Goal: Information Seeking & Learning: Learn about a topic

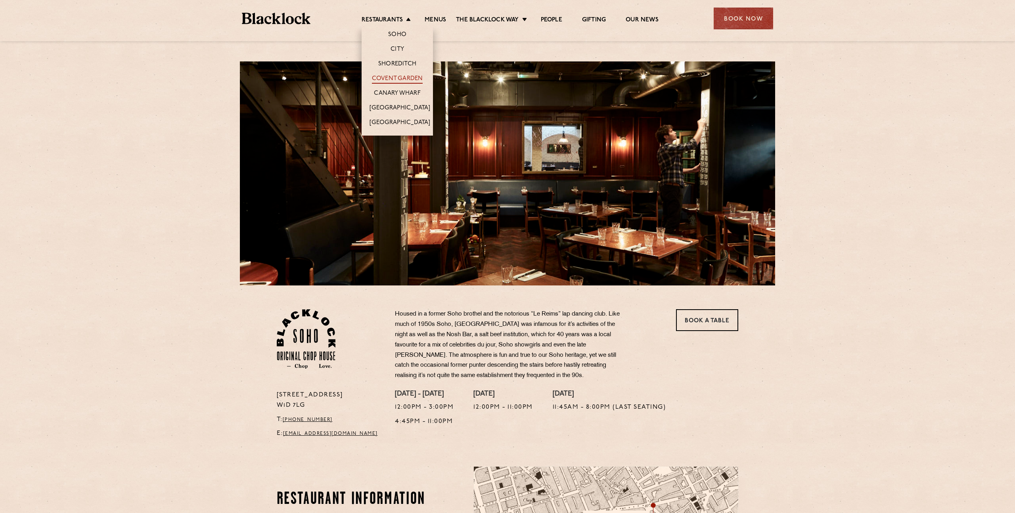
click at [402, 76] on link "Covent Garden" at bounding box center [397, 79] width 51 height 9
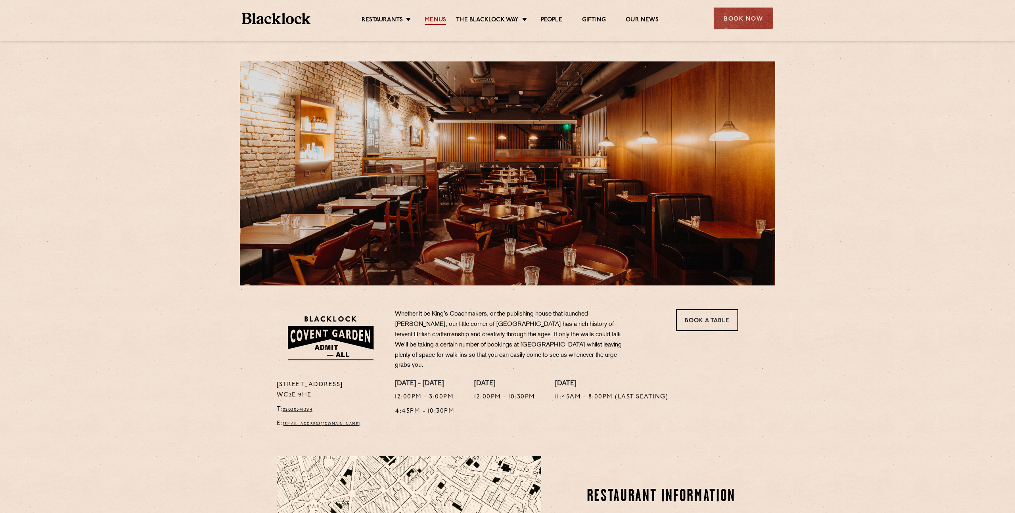
click at [435, 20] on link "Menus" at bounding box center [435, 20] width 21 height 9
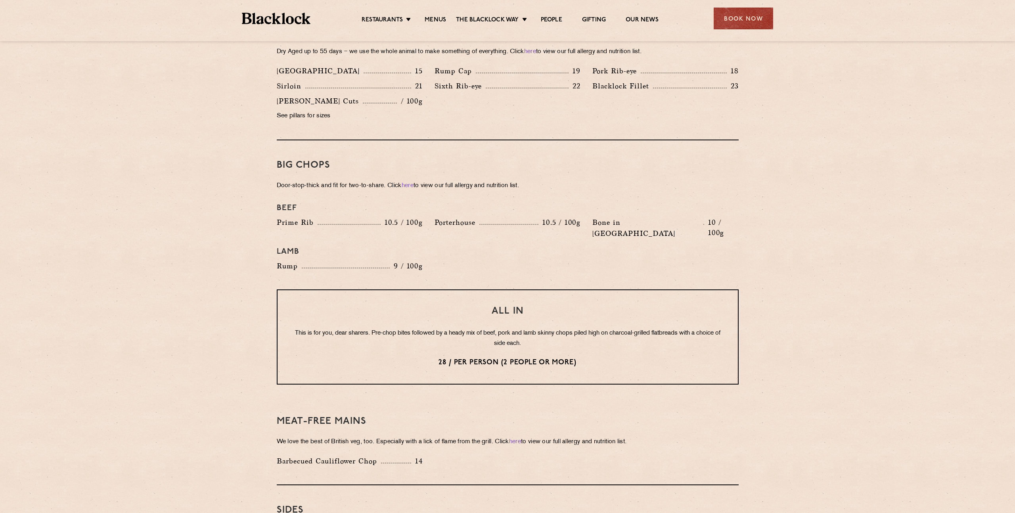
scroll to position [734, 0]
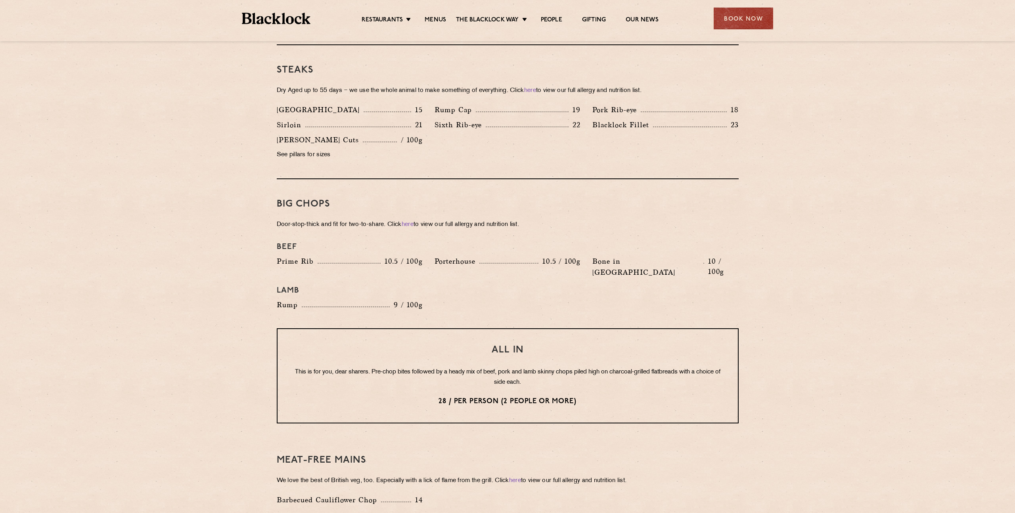
click at [257, 22] on img at bounding box center [276, 18] width 69 height 11
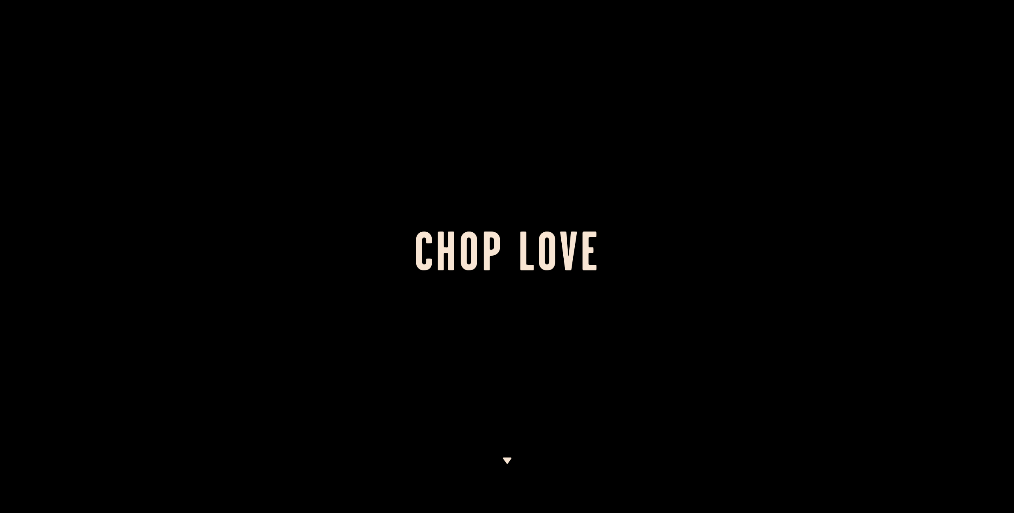
drag, startPoint x: 1011, startPoint y: 20, endPoint x: 933, endPoint y: 33, distance: 78.8
click at [933, 33] on div at bounding box center [507, 256] width 1014 height 513
click at [757, 172] on div at bounding box center [507, 256] width 1014 height 513
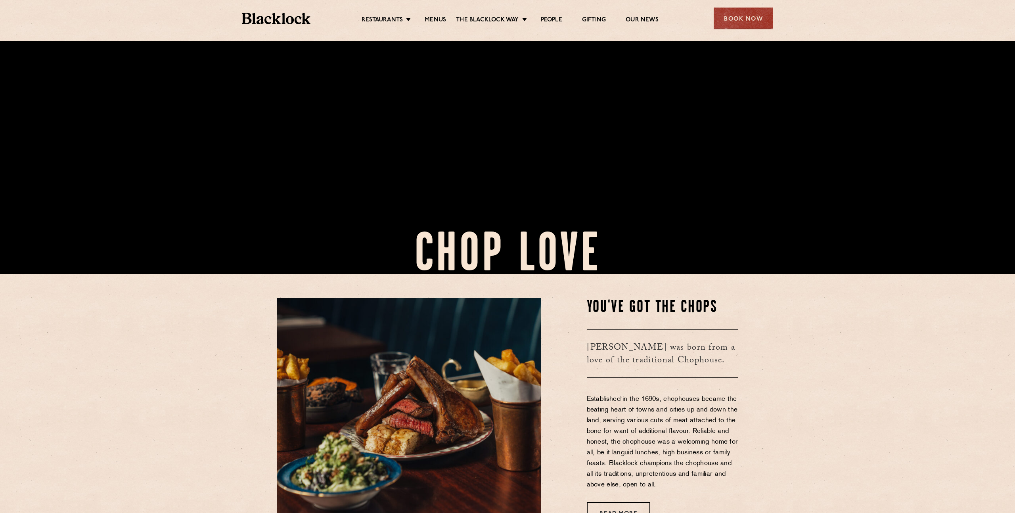
scroll to position [441, 0]
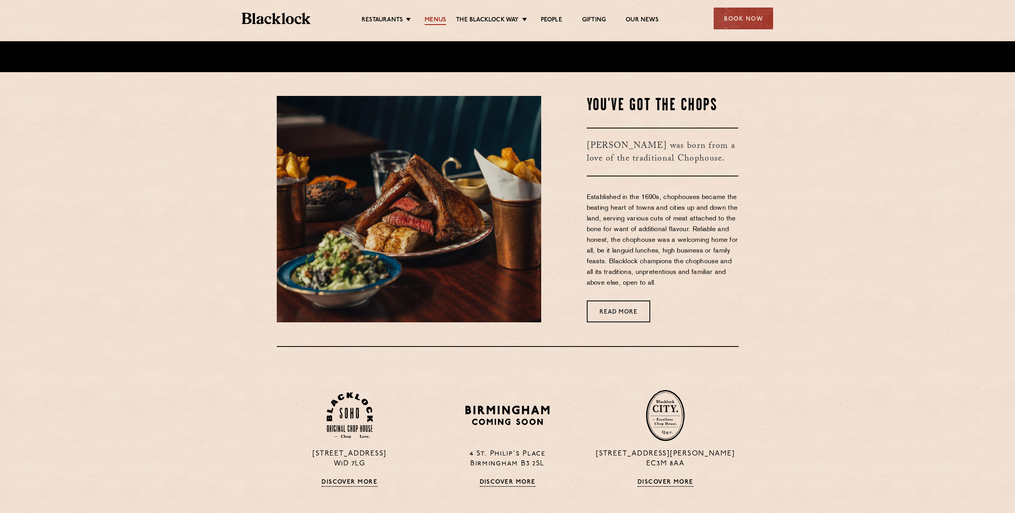
click at [428, 16] on link "Menus" at bounding box center [435, 20] width 21 height 9
